Goal: Information Seeking & Learning: Learn about a topic

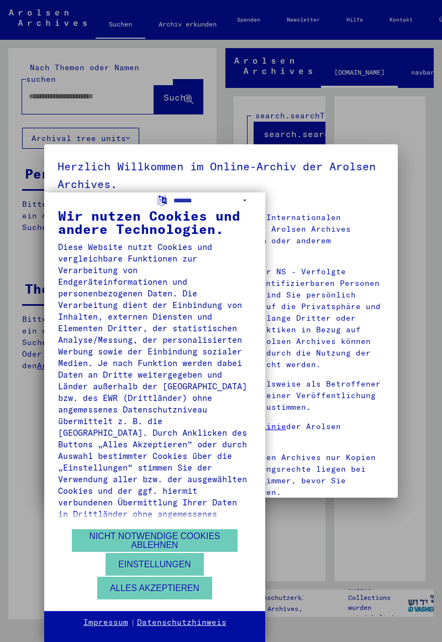
click at [6, 231] on div "**********" at bounding box center [221, 321] width 442 height 642
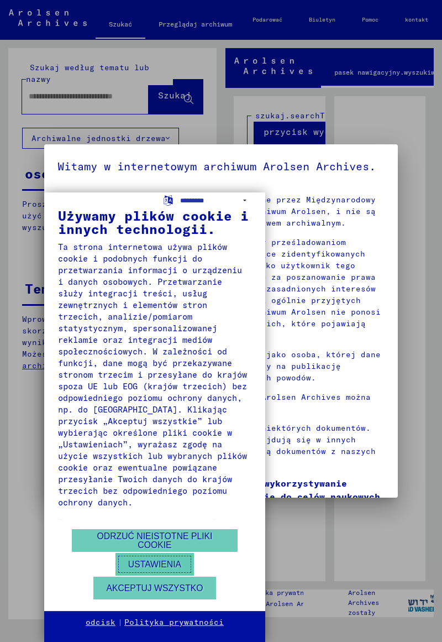
click at [116, 575] on button "Ustawienia" at bounding box center [155, 564] width 78 height 23
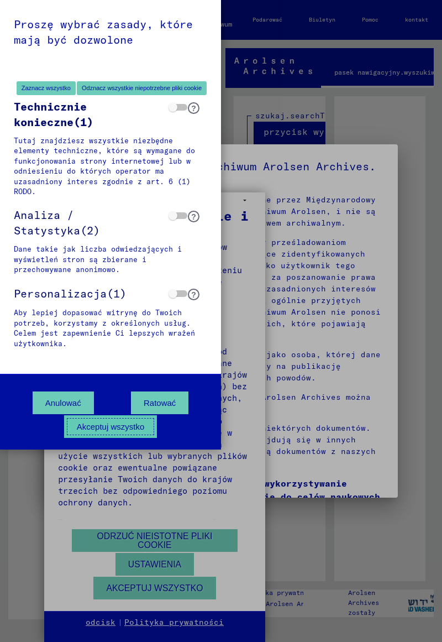
click at [95, 428] on font "Akceptuj wszystko" at bounding box center [111, 426] width 68 height 9
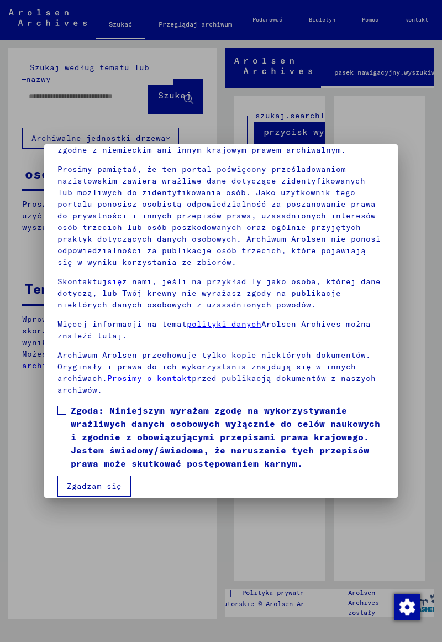
scroll to position [102, 0]
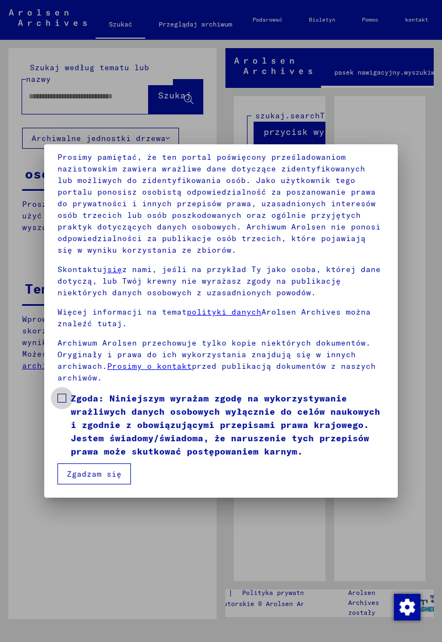
click at [59, 396] on span at bounding box center [61, 398] width 9 height 9
click at [81, 471] on font "Zgadzam się" at bounding box center [94, 474] width 55 height 10
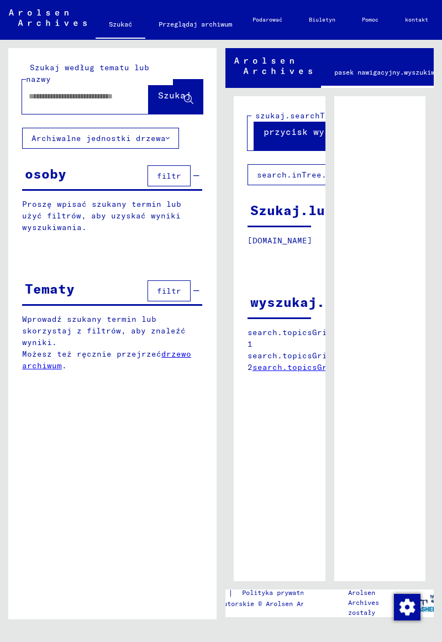
click at [31, 173] on font "osoby" at bounding box center [45, 173] width 41 height 17
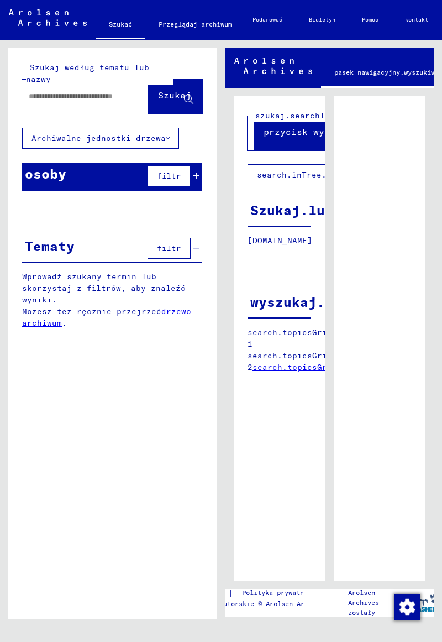
click at [33, 97] on input "text" at bounding box center [75, 97] width 93 height 12
click at [193, 28] on font "Przeglądaj archiwum" at bounding box center [196, 24] width 74 height 8
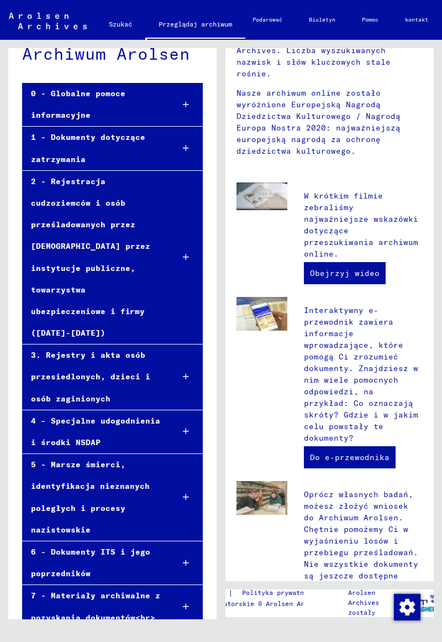
scroll to position [257, 0]
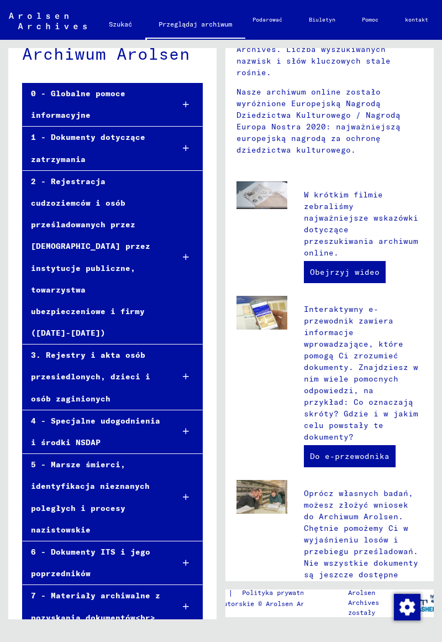
click at [30, 182] on div "2 - Rejestracja cudzoziemców i osób prześladowanych przez [DEMOGRAPHIC_DATA] pr…" at bounding box center [94, 258] width 142 height 174
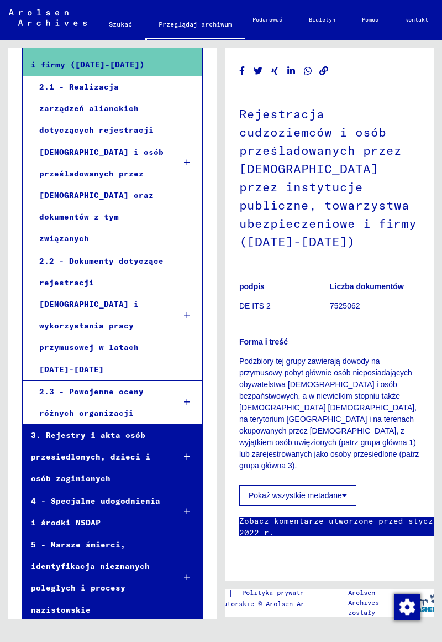
scroll to position [310, 0]
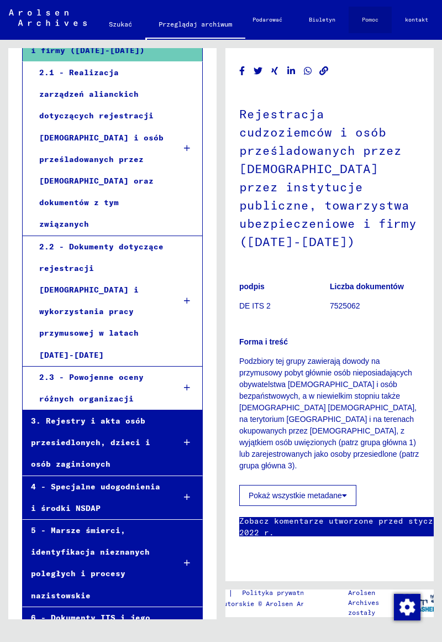
click at [379, 24] on font "Pomoc" at bounding box center [370, 20] width 17 height 18
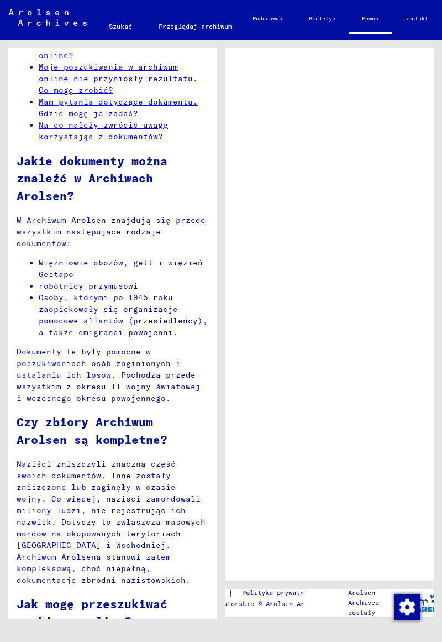
scroll to position [137, 0]
click at [48, 268] on font "Więźniowie obozów, gett i więzień Gestapo" at bounding box center [121, 268] width 164 height 22
click at [51, 260] on font "Więźniowie obozów, gett i więzień Gestapo" at bounding box center [121, 268] width 164 height 22
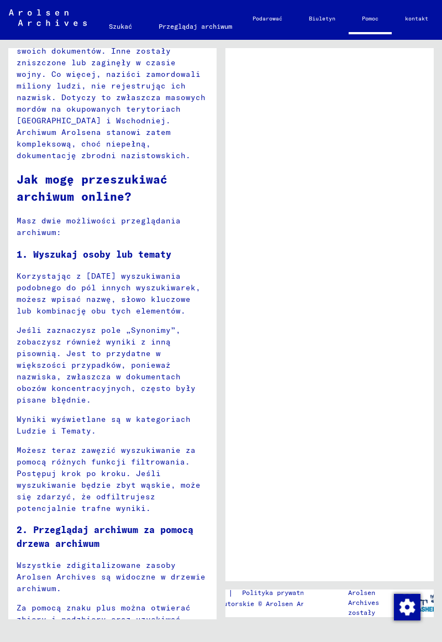
scroll to position [559, 0]
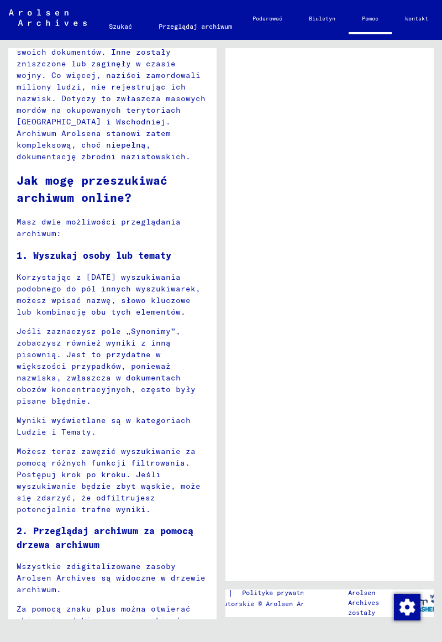
click at [46, 261] on h3 "1. Wyszukaj osoby lub tematy" at bounding box center [113, 256] width 192 height 14
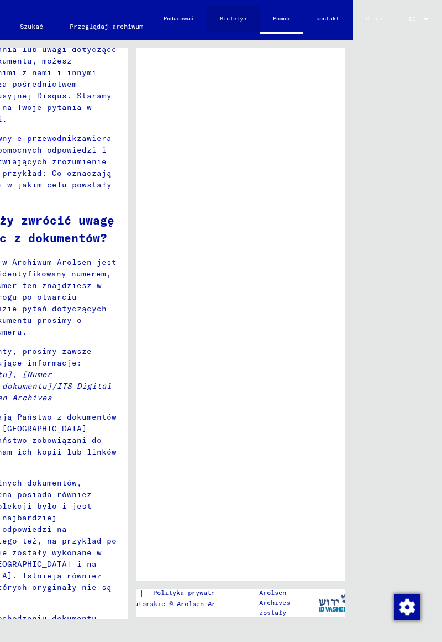
scroll to position [13, 0]
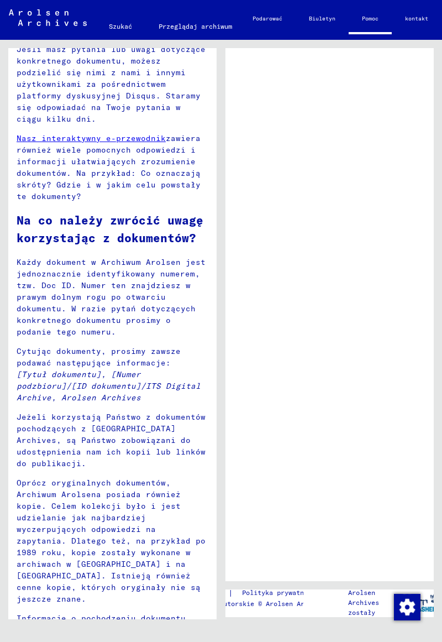
click at [186, 34] on font "Przeglądaj archiwum" at bounding box center [196, 27] width 74 height 18
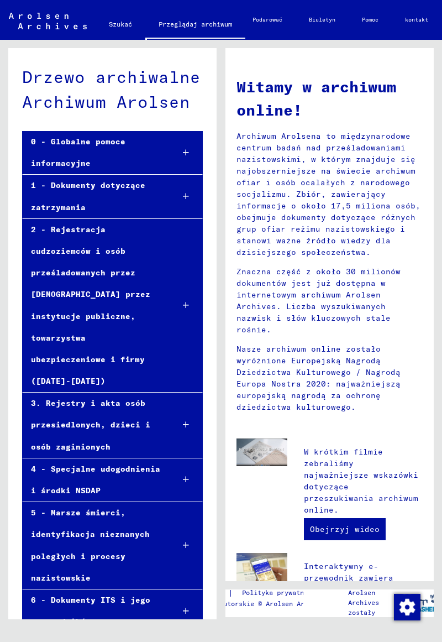
click at [46, 195] on div "1 - Dokumenty dotyczące zatrzymania" at bounding box center [94, 196] width 142 height 43
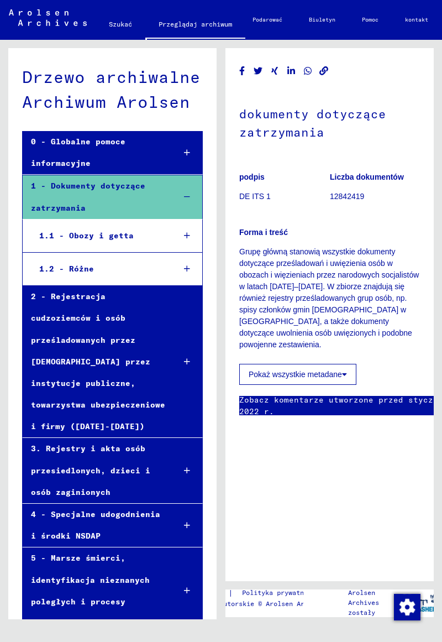
click at [254, 370] on font "Pokaż wszystkie metadane" at bounding box center [295, 374] width 93 height 9
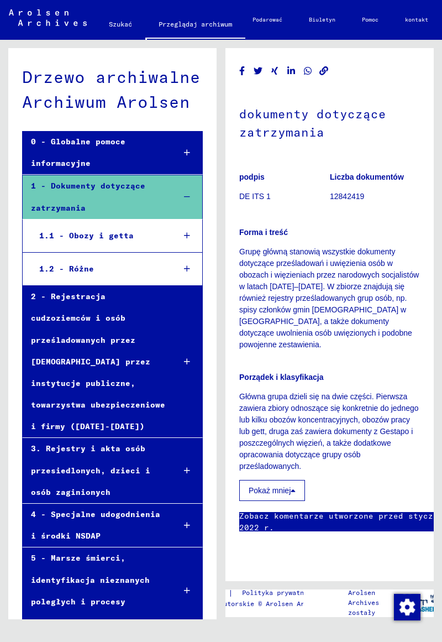
click at [255, 511] on font "Zobacz komentarze utworzone przed styczniem 2022 r." at bounding box center [346, 522] width 214 height 22
